Goal: Use online tool/utility

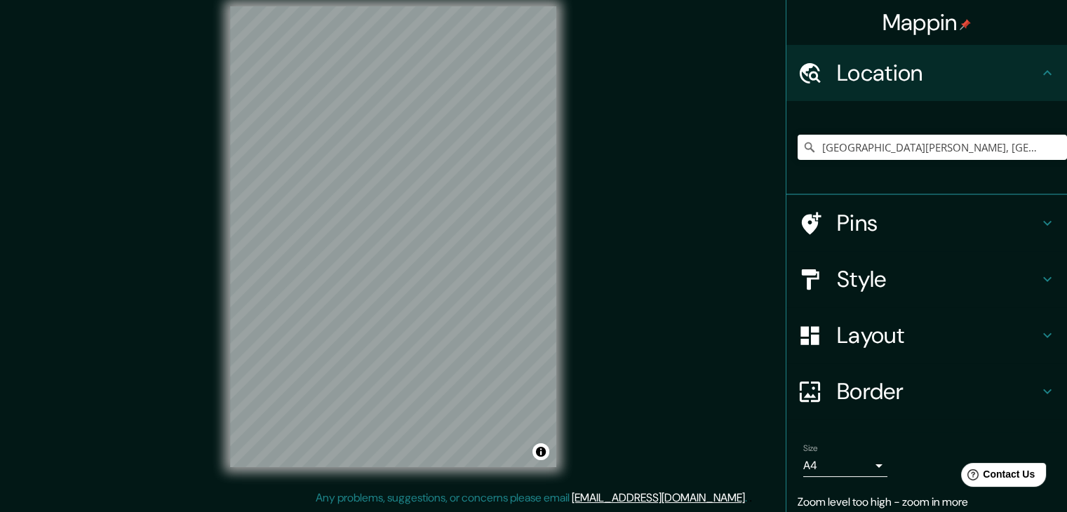
click at [570, 256] on div "© Mapbox © OpenStreetMap Improve this map" at bounding box center [393, 237] width 371 height 506
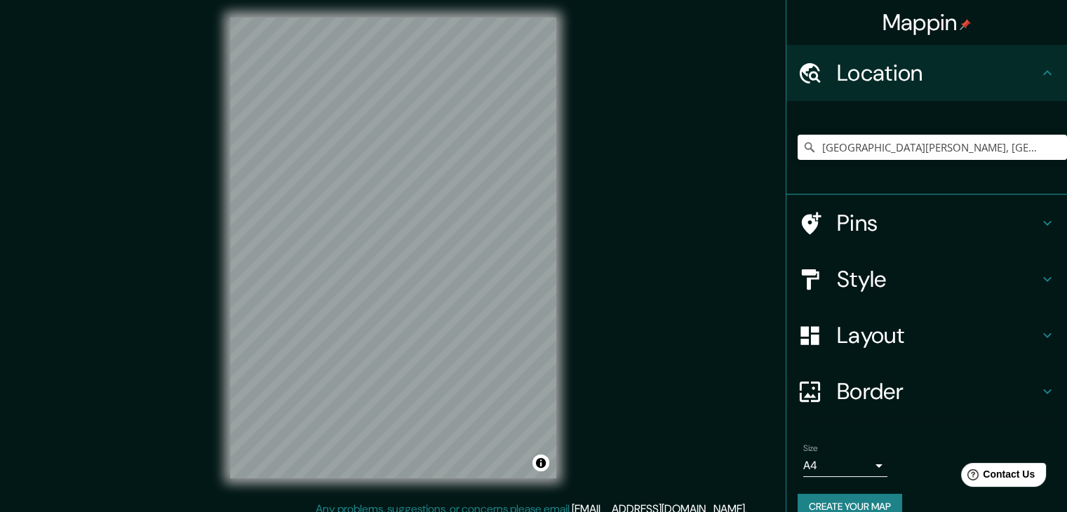
click at [588, 169] on div "Mappin Location [GEOGRAPHIC_DATA][PERSON_NAME], [GEOGRAPHIC_DATA][PERSON_NAME],…" at bounding box center [533, 259] width 1067 height 528
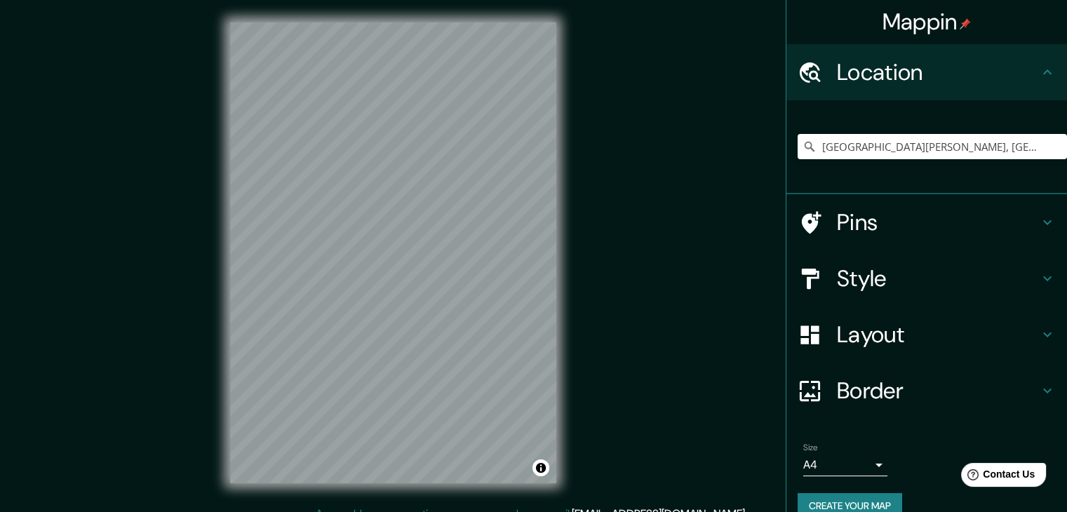
scroll to position [0, 0]
click at [823, 290] on div at bounding box center [816, 279] width 39 height 25
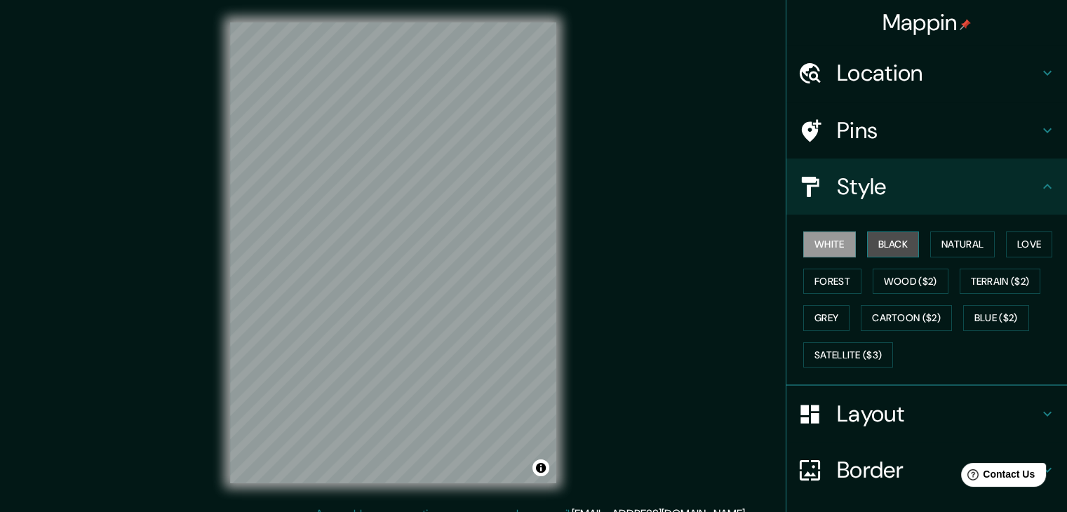
click at [867, 248] on button "Black" at bounding box center [893, 244] width 53 height 26
drag, startPoint x: 917, startPoint y: 279, endPoint x: 931, endPoint y: 284, distance: 14.9
click at [917, 280] on button "Wood ($2)" at bounding box center [911, 282] width 76 height 26
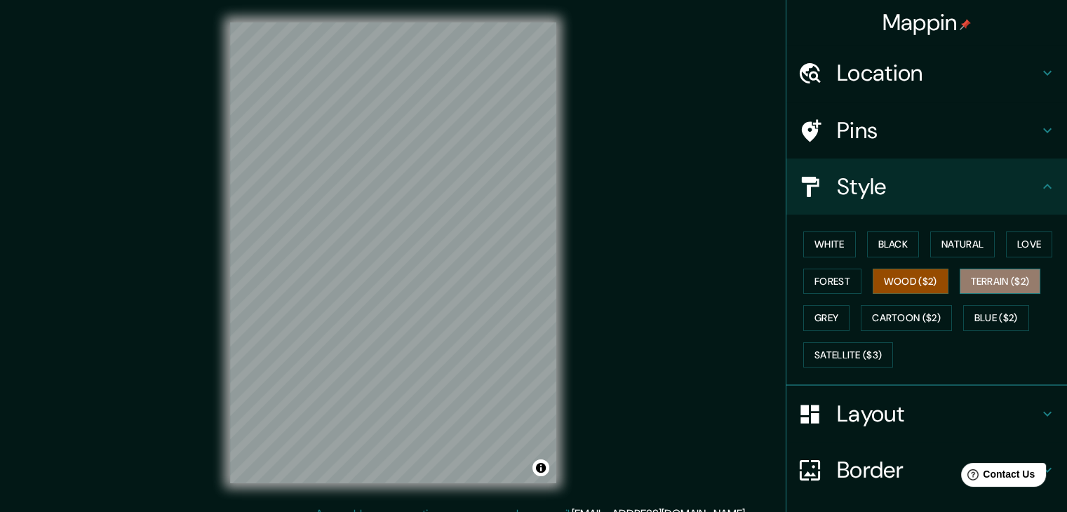
click at [969, 281] on button "Terrain ($2)" at bounding box center [999, 282] width 81 height 26
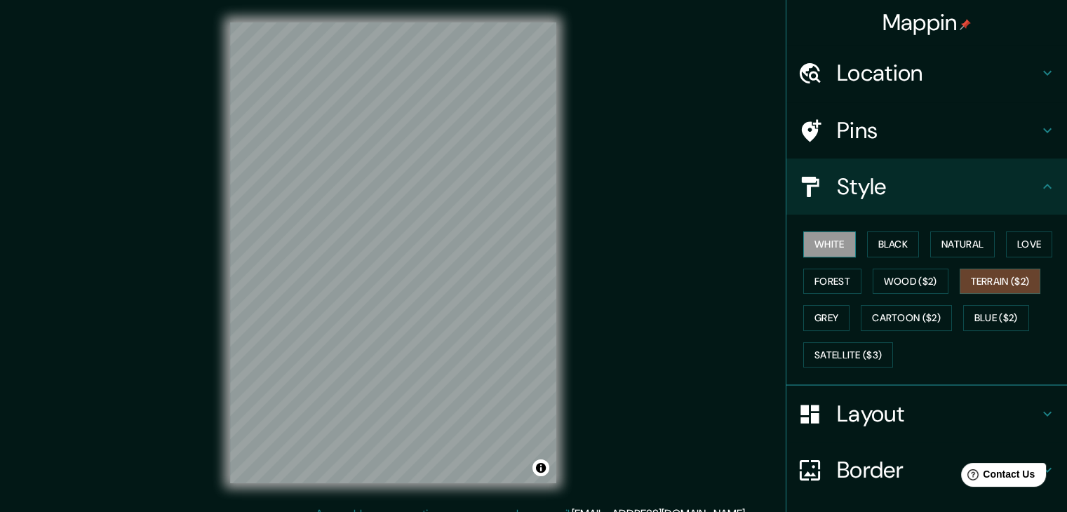
click at [844, 252] on button "White" at bounding box center [829, 244] width 53 height 26
click at [825, 323] on button "Grey" at bounding box center [826, 318] width 46 height 26
click at [962, 284] on button "Terrain ($2)" at bounding box center [999, 282] width 81 height 26
click at [876, 278] on button "Wood ($2)" at bounding box center [911, 282] width 76 height 26
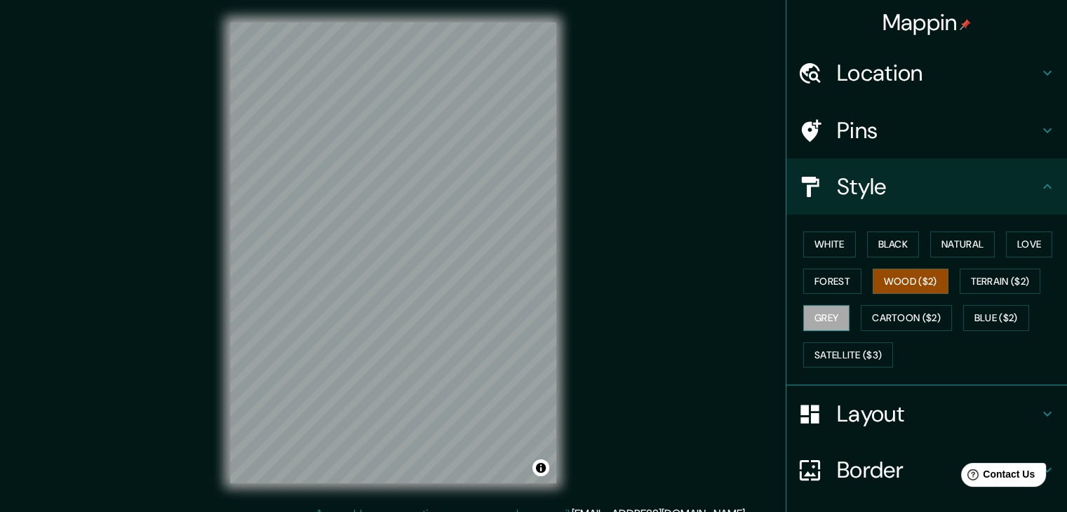
click at [813, 316] on button "Grey" at bounding box center [826, 318] width 46 height 26
click at [988, 277] on button "Terrain ($2)" at bounding box center [999, 282] width 81 height 26
click at [917, 276] on button "Wood ($2)" at bounding box center [911, 282] width 76 height 26
click at [839, 276] on button "Forest" at bounding box center [832, 282] width 58 height 26
click at [828, 307] on button "Grey" at bounding box center [826, 318] width 46 height 26
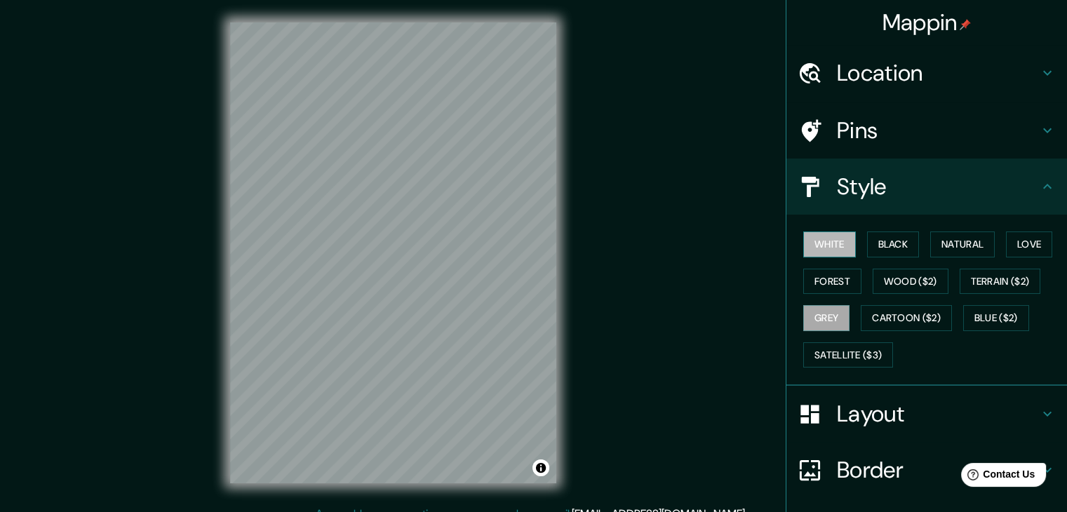
click at [819, 251] on button "White" at bounding box center [829, 244] width 53 height 26
click at [833, 274] on button "Forest" at bounding box center [832, 282] width 58 height 26
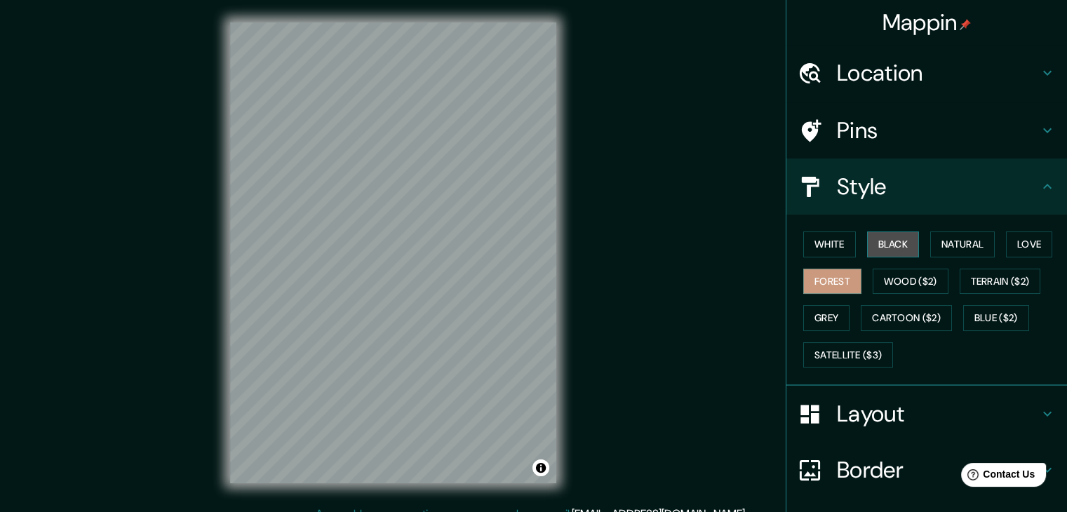
click at [875, 248] on button "Black" at bounding box center [893, 244] width 53 height 26
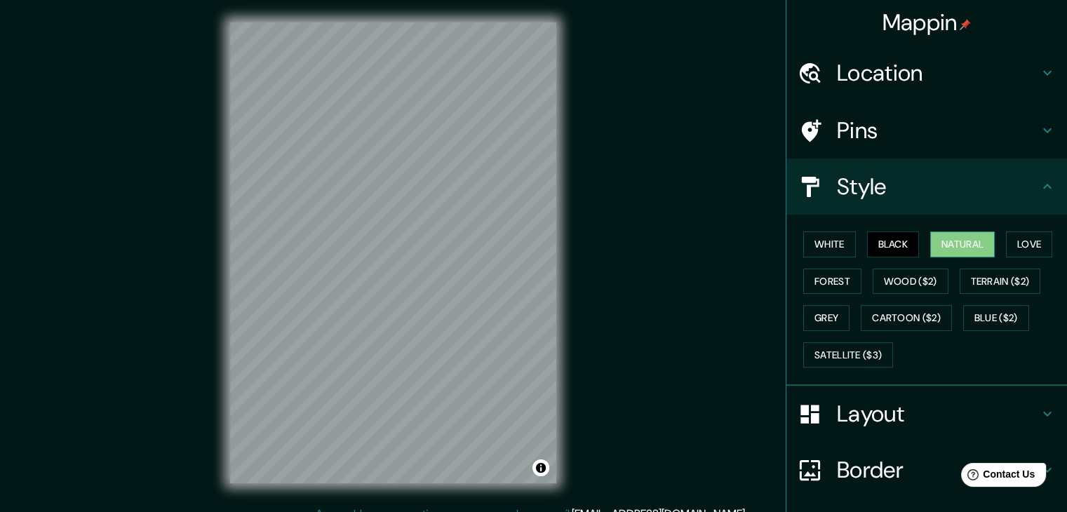
click at [931, 248] on button "Natural" at bounding box center [962, 244] width 65 height 26
click at [1014, 253] on button "Love" at bounding box center [1029, 244] width 46 height 26
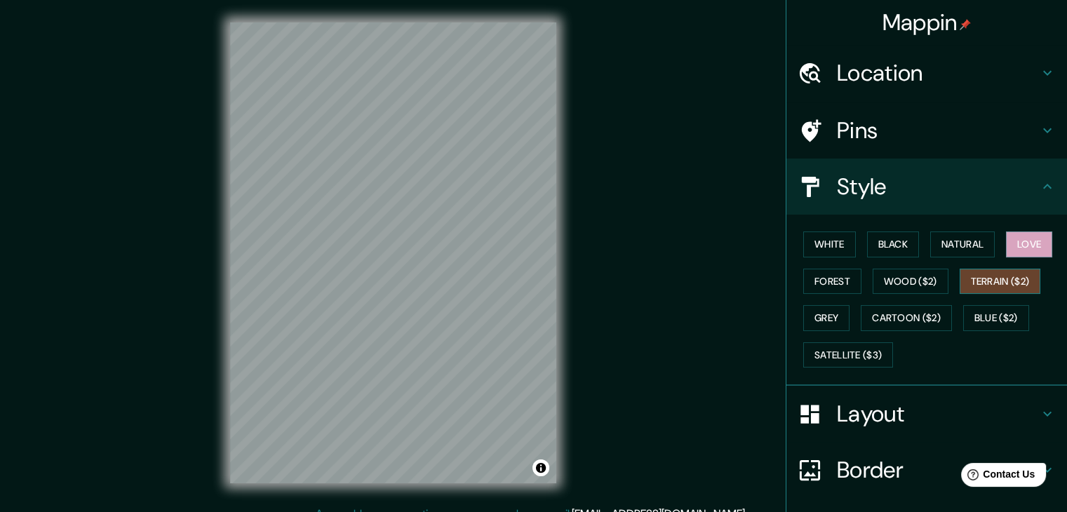
drag, startPoint x: 1002, startPoint y: 279, endPoint x: 971, endPoint y: 279, distance: 30.9
click at [1002, 279] on button "Terrain ($2)" at bounding box center [999, 282] width 81 height 26
click at [959, 281] on button "Terrain ($2)" at bounding box center [999, 282] width 81 height 26
click at [926, 281] on button "Wood ($2)" at bounding box center [911, 282] width 76 height 26
